Goal: Information Seeking & Learning: Understand process/instructions

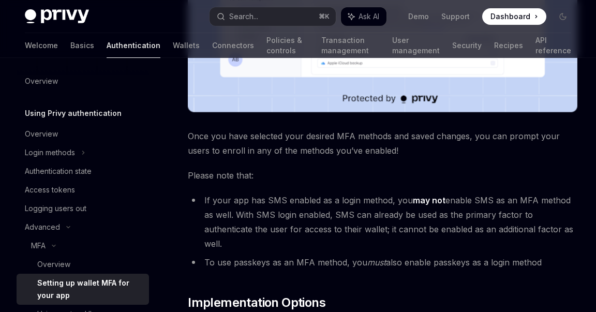
scroll to position [405, 0]
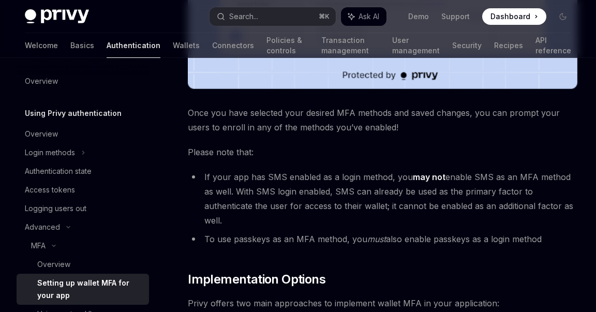
click at [291, 170] on li "If your app has SMS enabled as a login method, you may not enable SMS as an MFA…" at bounding box center [383, 199] width 390 height 58
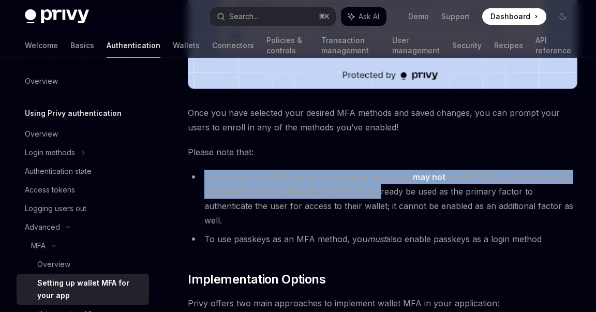
drag, startPoint x: 202, startPoint y: 176, endPoint x: 364, endPoint y: 194, distance: 162.9
click at [364, 194] on li "If your app has SMS enabled as a login method, you may not enable SMS as an MFA…" at bounding box center [383, 199] width 390 height 58
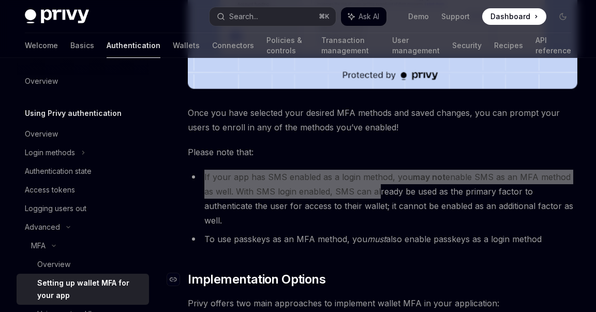
type textarea "*"
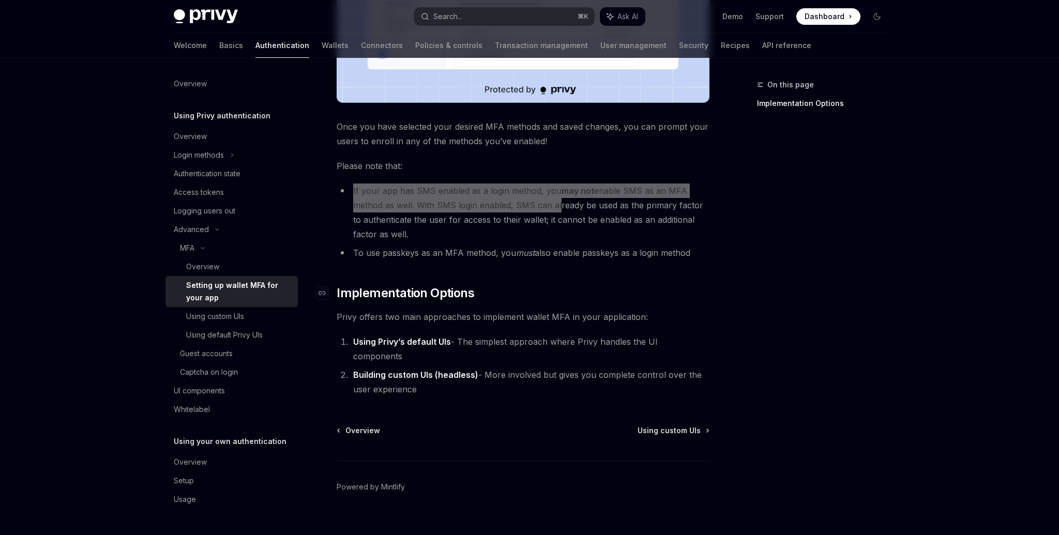
scroll to position [0, 0]
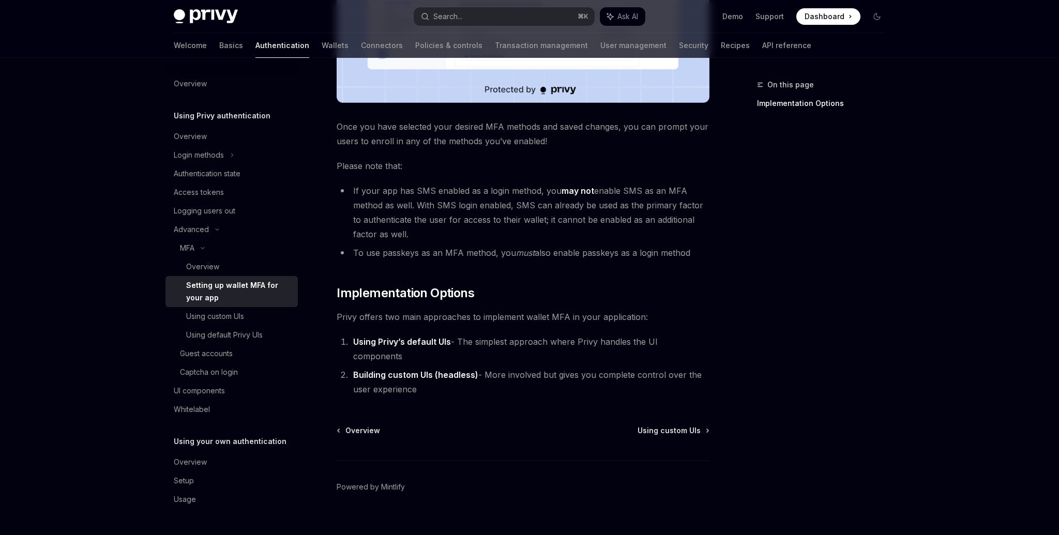
click at [531, 311] on span "Privy offers two main approaches to implement wallet MFA in your application:" at bounding box center [523, 317] width 373 height 14
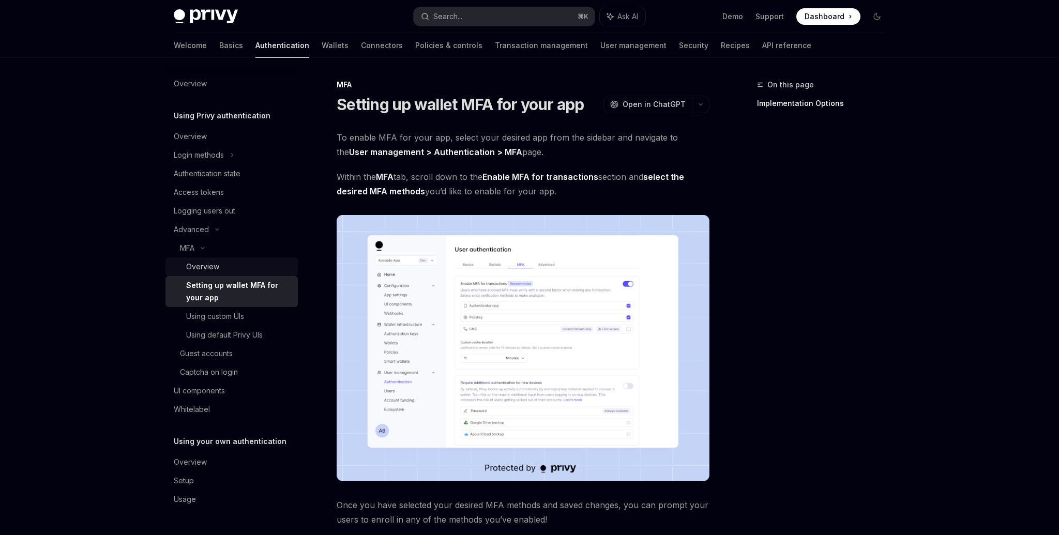
click at [237, 268] on div "Overview" at bounding box center [239, 267] width 106 height 12
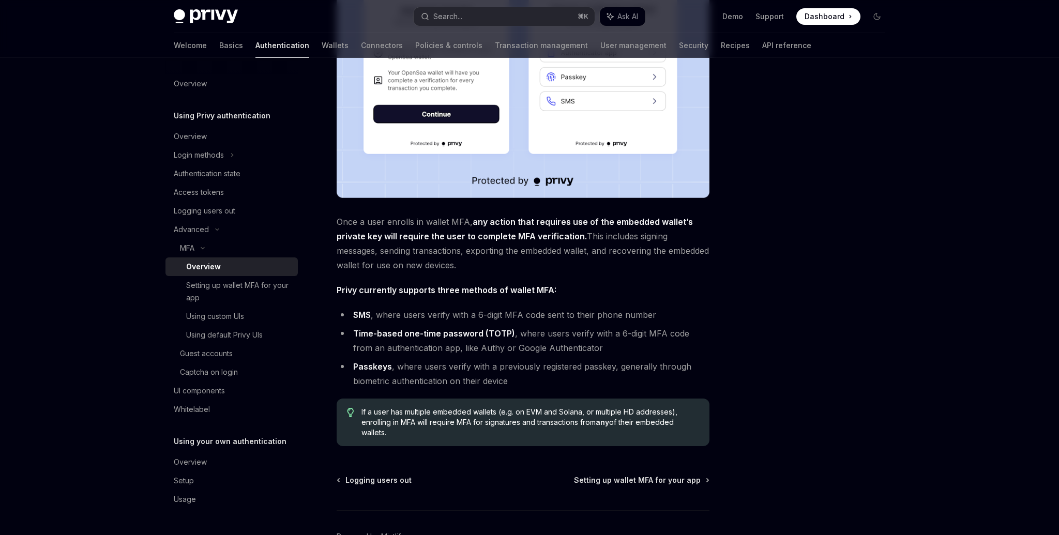
scroll to position [261, 0]
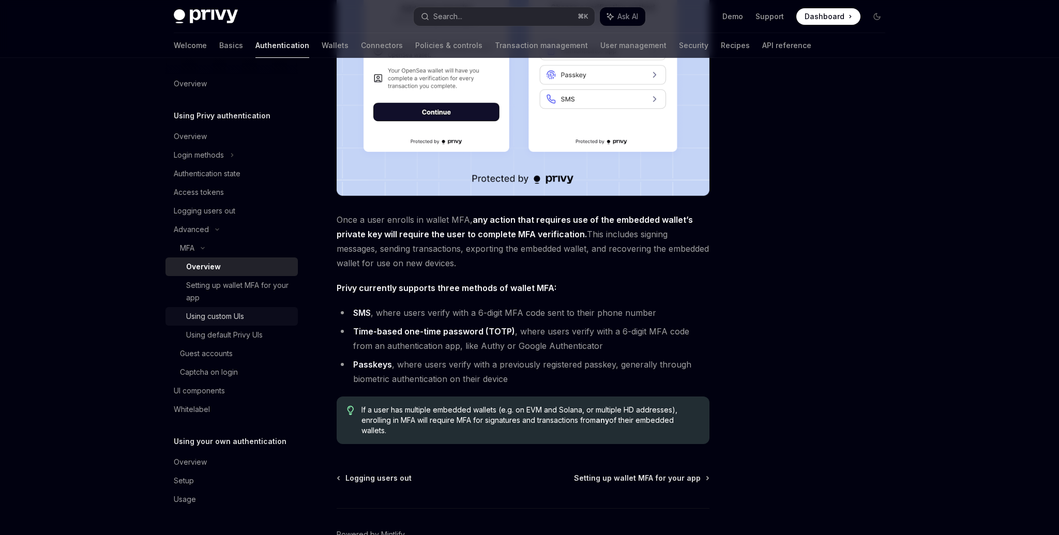
click at [217, 317] on div "Using custom UIs" at bounding box center [215, 316] width 58 height 12
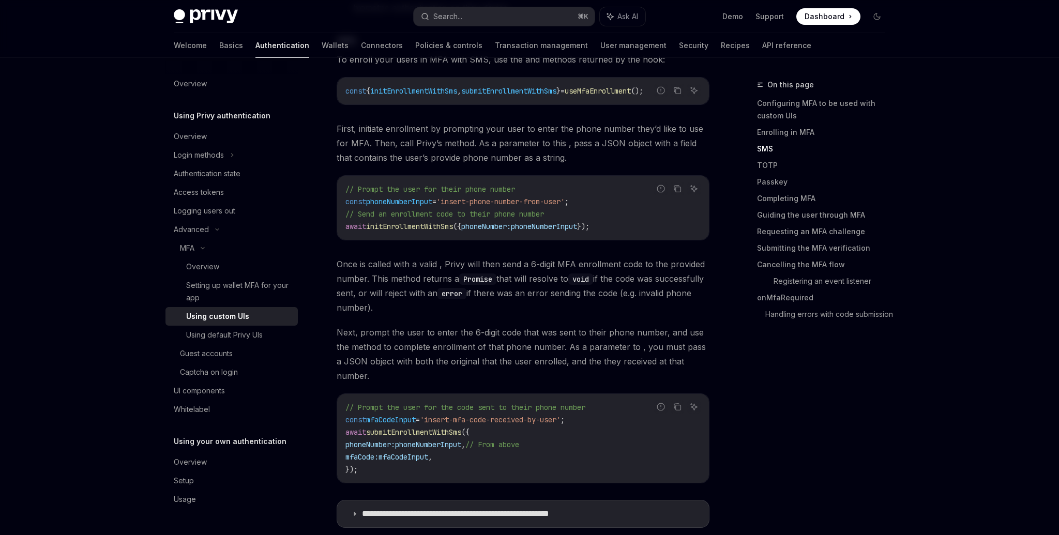
scroll to position [976, 0]
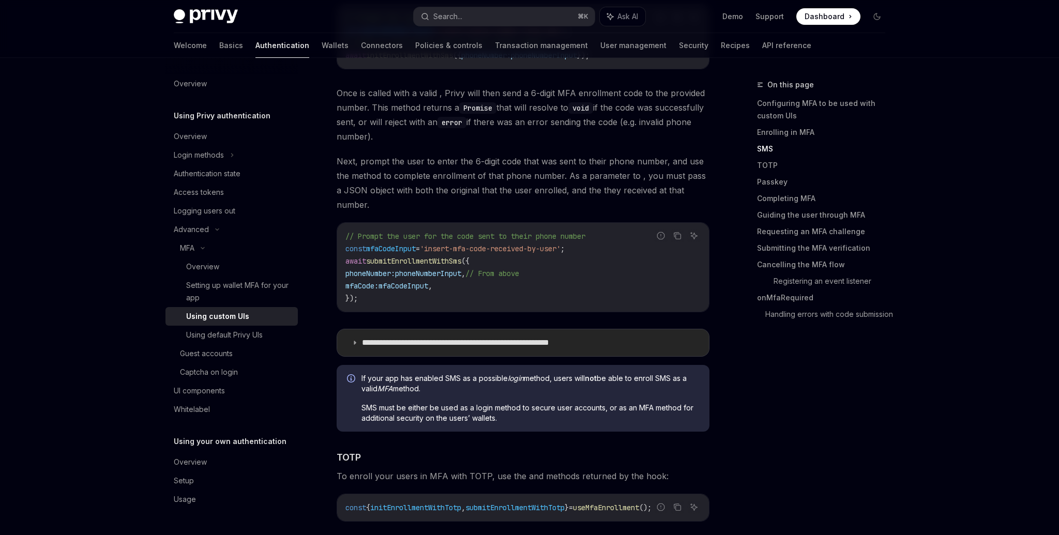
click at [355, 340] on icon at bounding box center [355, 343] width 6 height 6
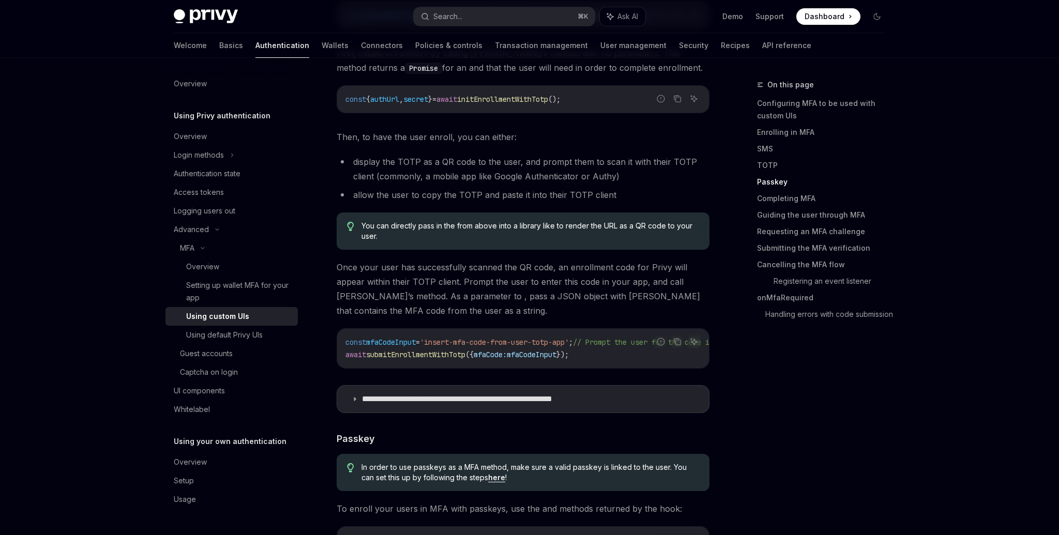
scroll to position [2106, 0]
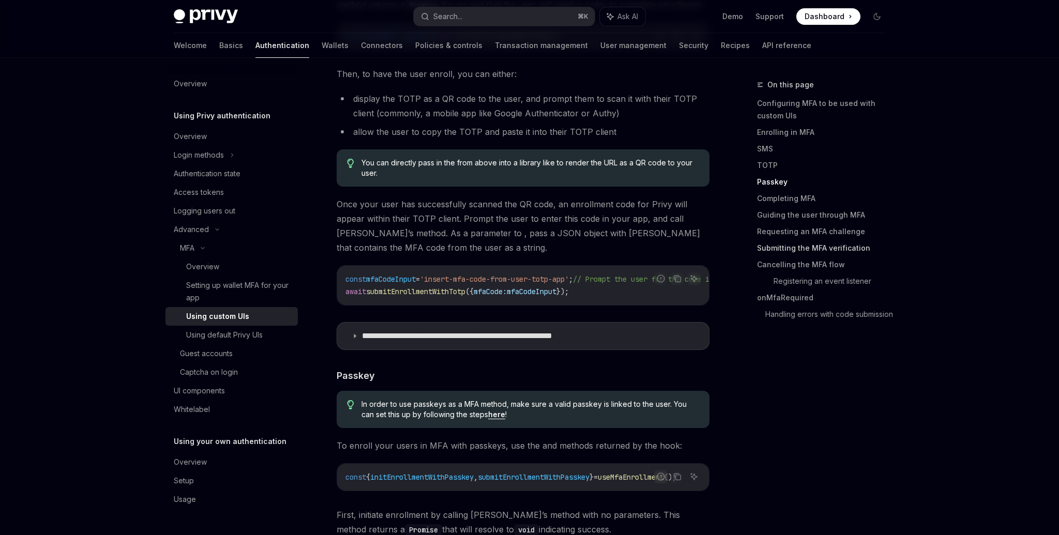
click at [791, 250] on link "Submitting the MFA verification" at bounding box center [825, 248] width 137 height 17
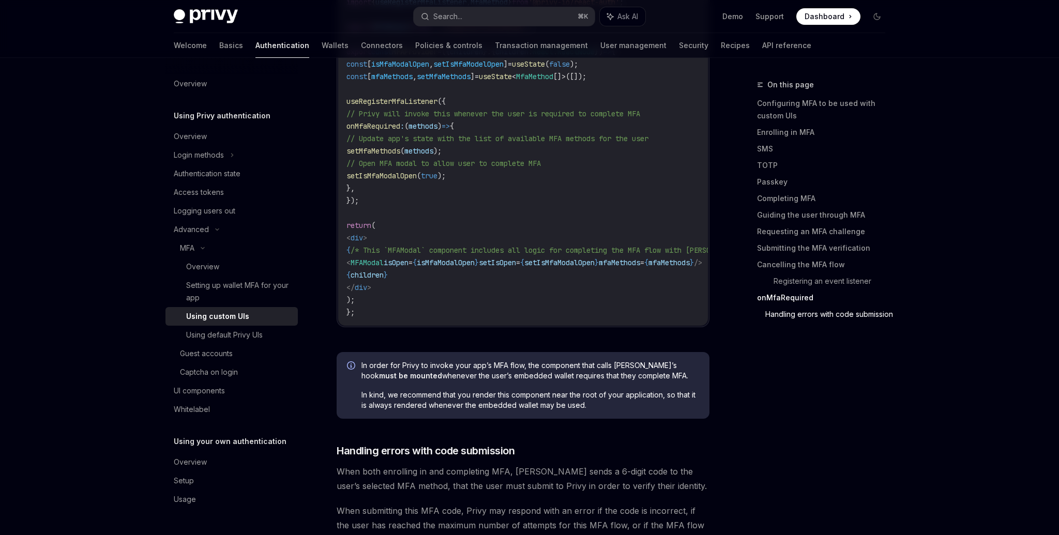
scroll to position [4590, 0]
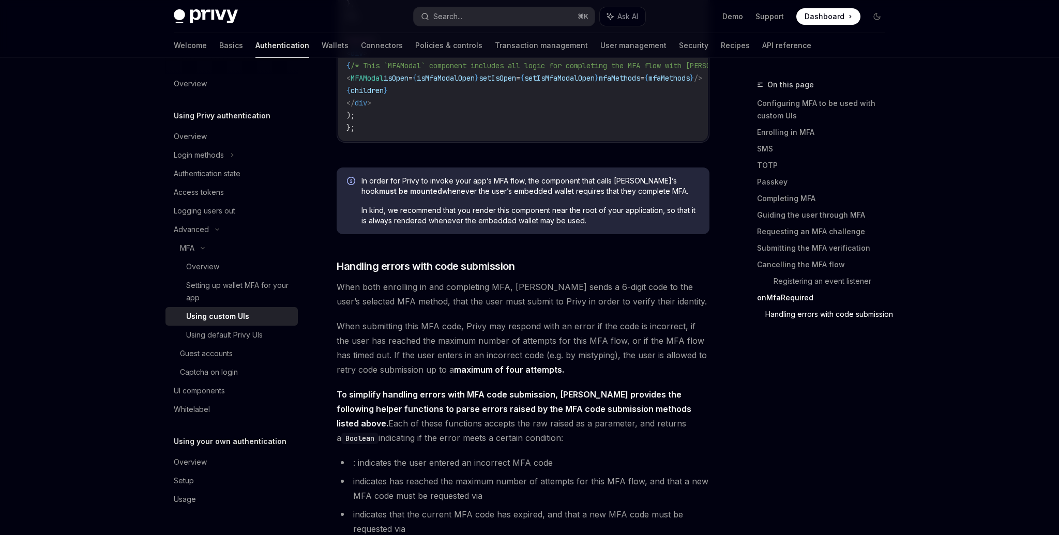
click at [782, 316] on link "Handling errors with code submission" at bounding box center [830, 314] width 128 height 17
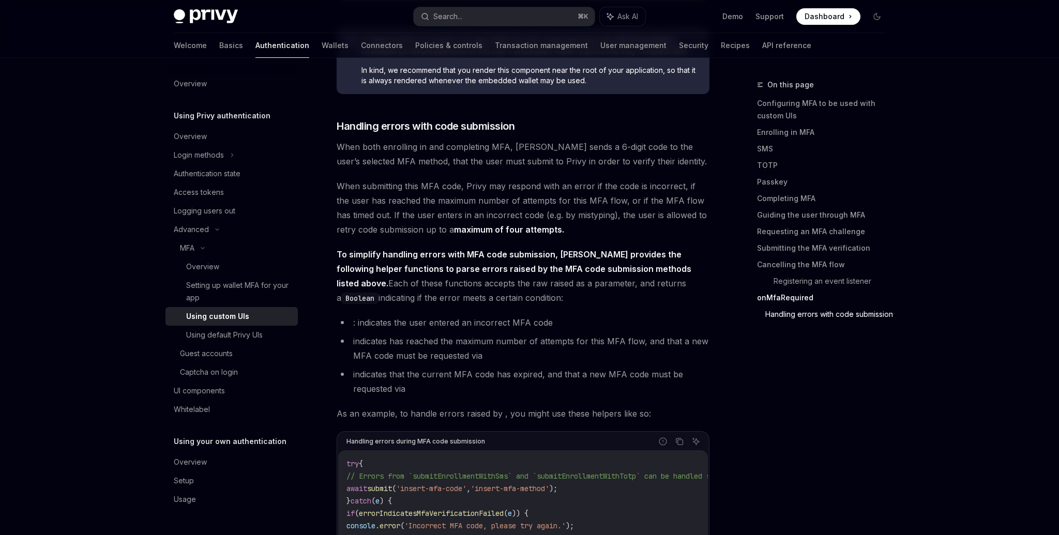
scroll to position [4772, 0]
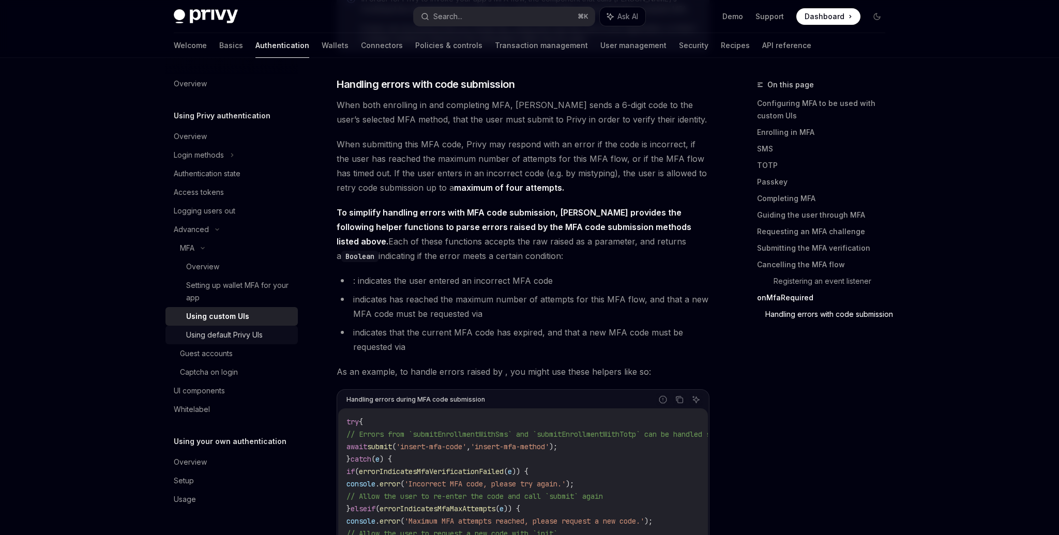
click at [227, 329] on div "Using default Privy UIs" at bounding box center [224, 335] width 77 height 12
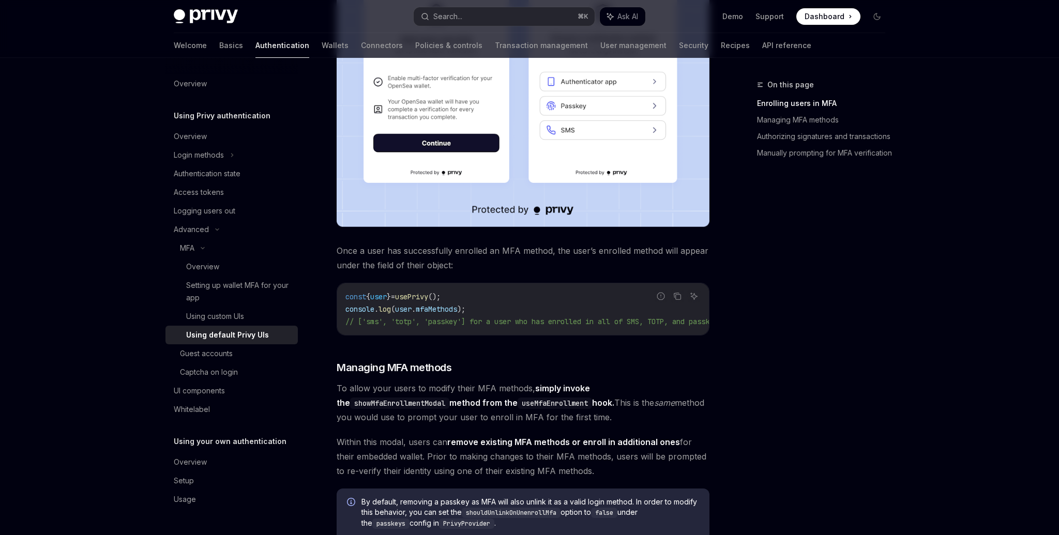
scroll to position [429, 0]
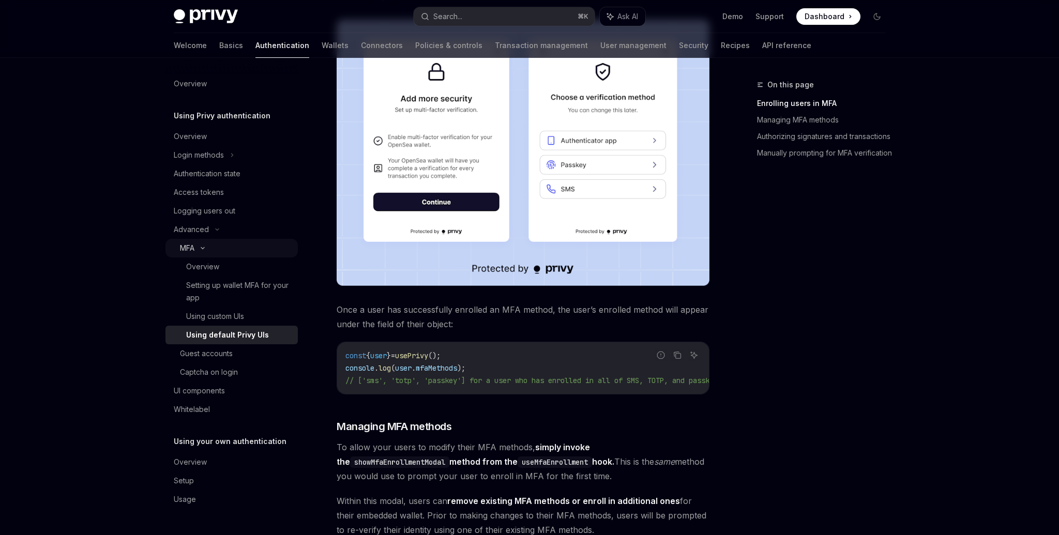
click at [189, 248] on div "MFA" at bounding box center [187, 248] width 14 height 12
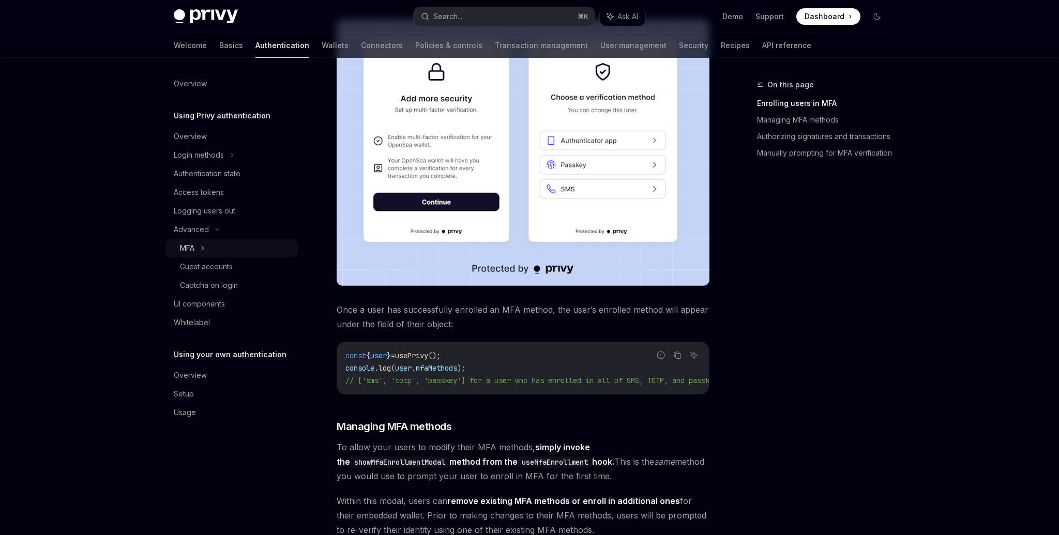
click at [189, 248] on div "MFA" at bounding box center [187, 248] width 14 height 12
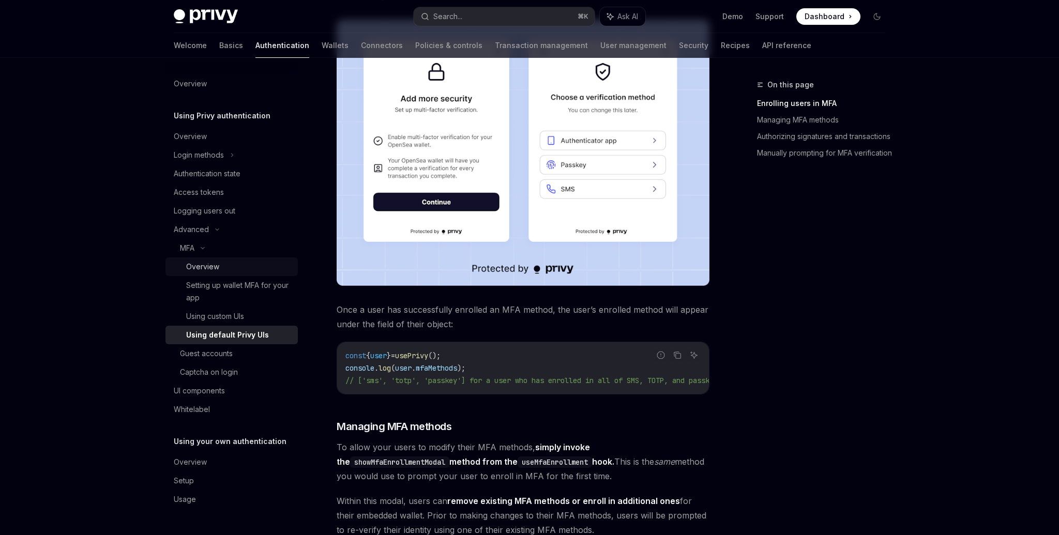
click at [211, 265] on div "Overview" at bounding box center [202, 267] width 33 height 12
type textarea "*"
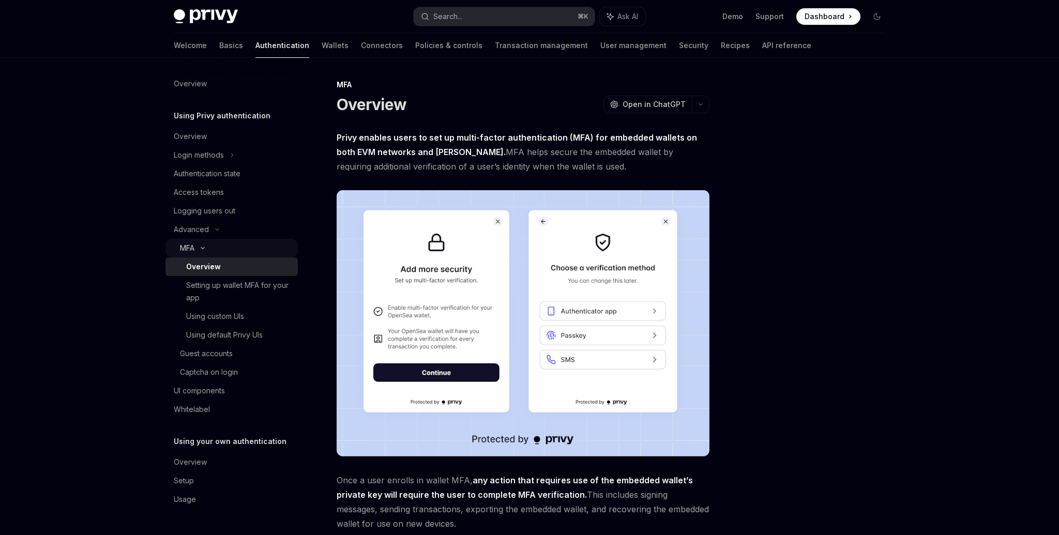
click at [189, 249] on div "MFA" at bounding box center [187, 248] width 14 height 12
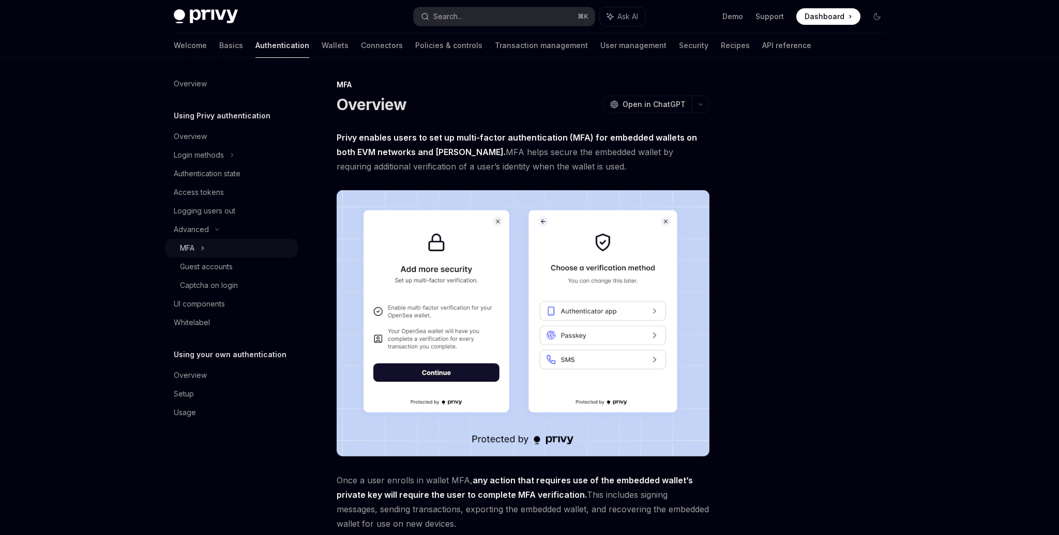
click at [189, 249] on div "MFA" at bounding box center [187, 248] width 14 height 12
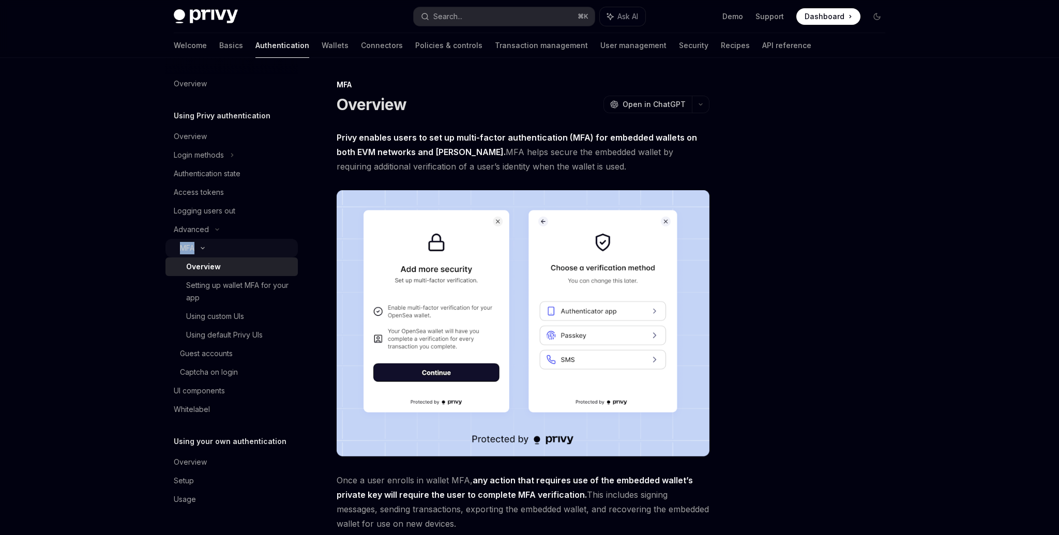
click at [189, 249] on div "MFA" at bounding box center [187, 248] width 14 height 12
